Goal: Information Seeking & Learning: Learn about a topic

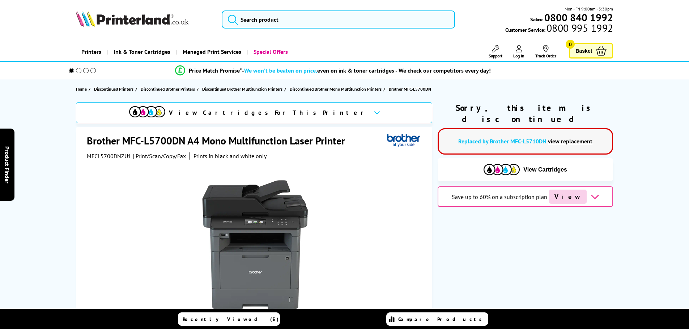
click at [561, 138] on link "view replacement" at bounding box center [570, 141] width 44 height 7
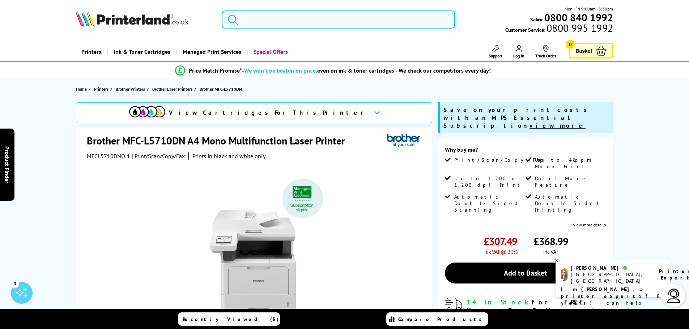
click at [271, 23] on input "search" at bounding box center [338, 19] width 233 height 18
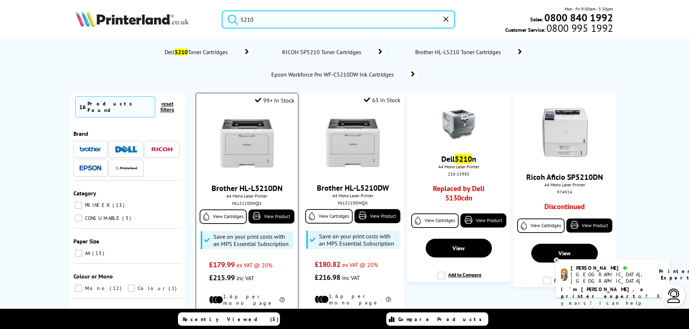
type input "5210"
click at [247, 143] on img at bounding box center [247, 144] width 54 height 54
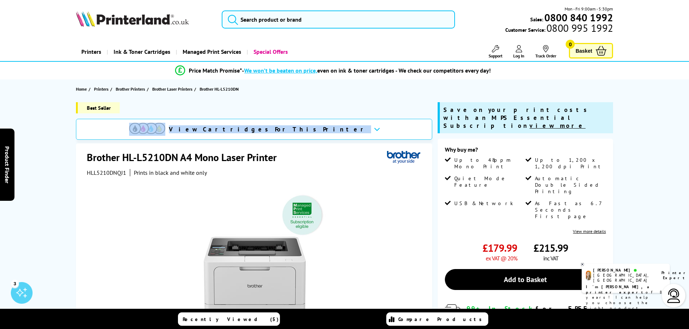
drag, startPoint x: 178, startPoint y: 134, endPoint x: 84, endPoint y: 154, distance: 95.7
click at [84, 154] on div "Brother HL-L5210DN A4 Mono Laser Printer HLL5210DNQJ1 Prints in black and white…" at bounding box center [254, 301] width 356 height 315
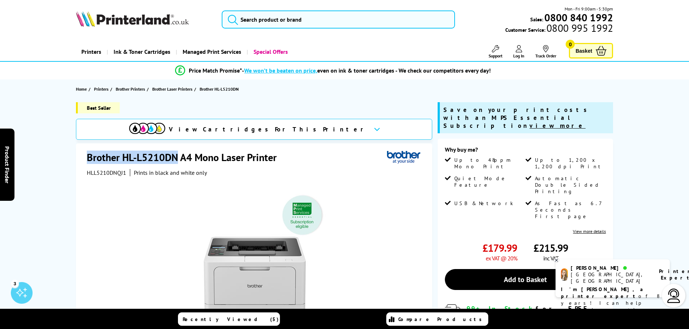
drag, startPoint x: 178, startPoint y: 157, endPoint x: 89, endPoint y: 157, distance: 88.2
click at [89, 159] on h1 "Brother HL-L5210DN A4 Mono Laser Printer" at bounding box center [185, 157] width 197 height 13
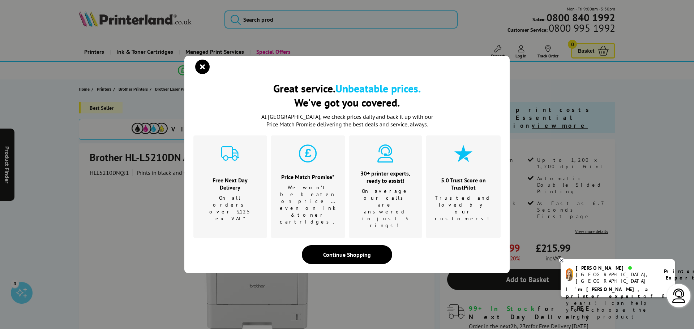
drag, startPoint x: 90, startPoint y: 156, endPoint x: 226, endPoint y: 75, distance: 158.4
click at [227, 75] on div "Great service. Unbeatable prices. We've got you covered. Great service. Unbeata…" at bounding box center [346, 164] width 325 height 217
click at [201, 74] on icon "close modal" at bounding box center [202, 67] width 14 height 14
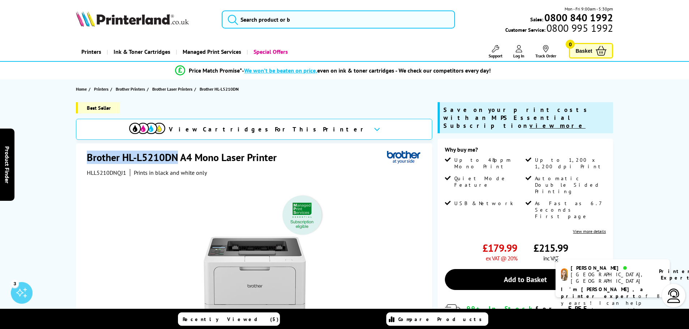
drag, startPoint x: 178, startPoint y: 158, endPoint x: 86, endPoint y: 162, distance: 91.6
click at [86, 162] on div "Brother HL-L5210DN A4 Mono Laser Printer HLL5210DNQJ1 Prints in black and white…" at bounding box center [254, 301] width 356 height 315
copy h1 "Brother HL-L5210DN"
